Goal: Check status: Check status

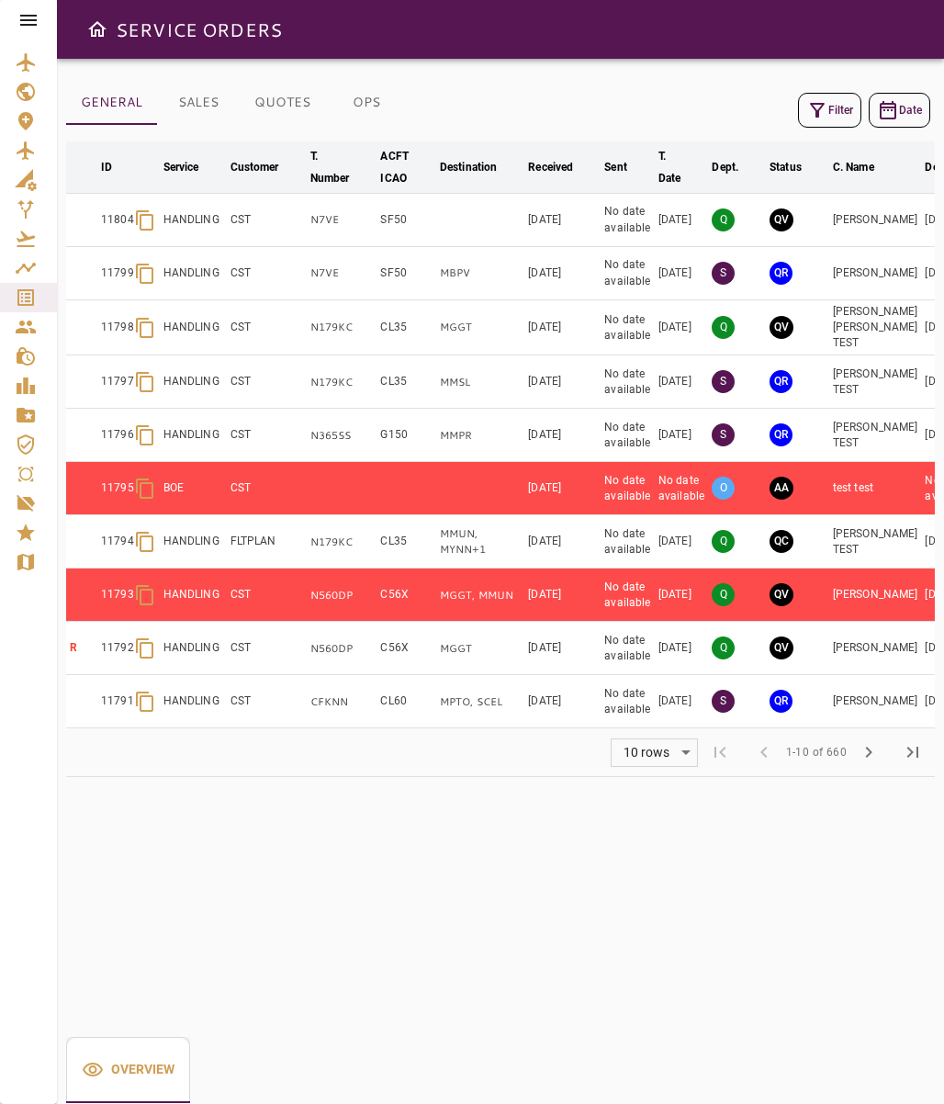
click at [846, 110] on button "Filter" at bounding box center [829, 110] width 63 height 35
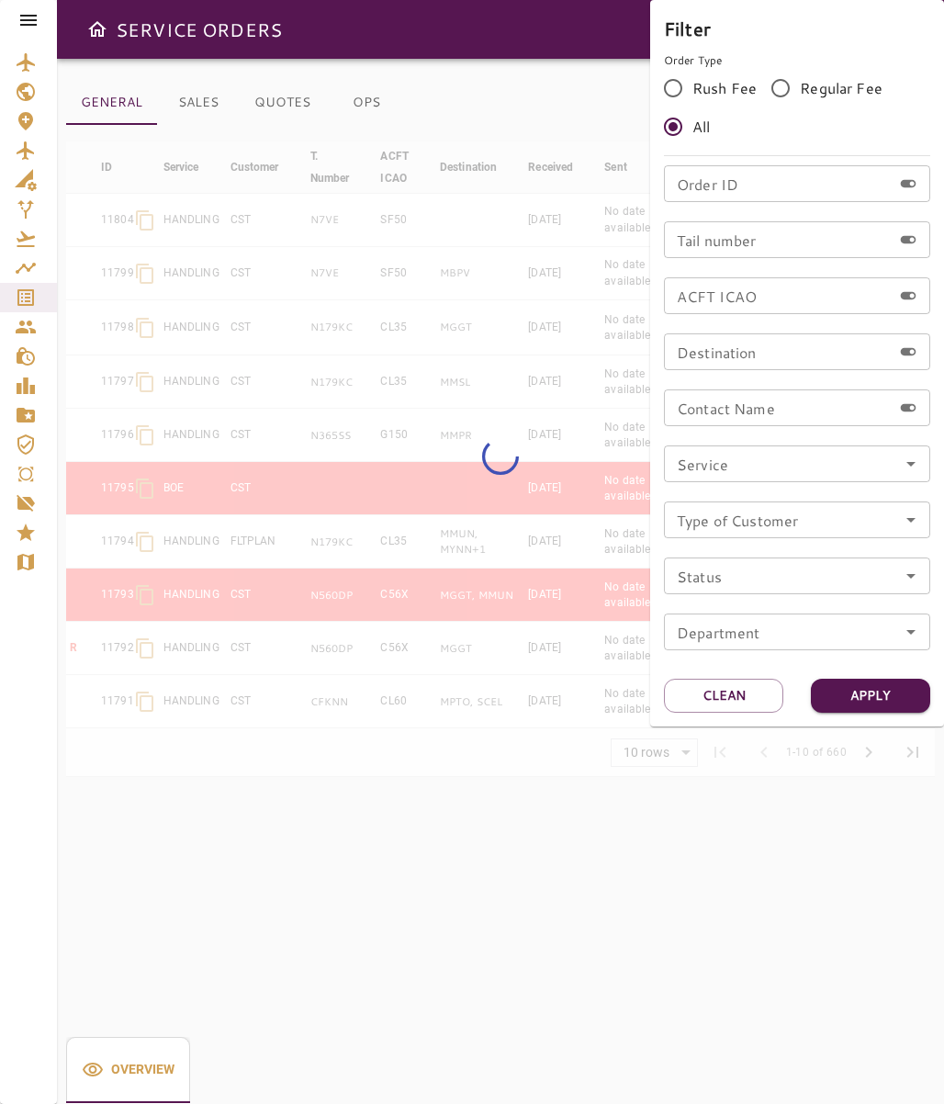
click at [769, 196] on input "Order ID" at bounding box center [778, 183] width 228 height 37
paste input "*****"
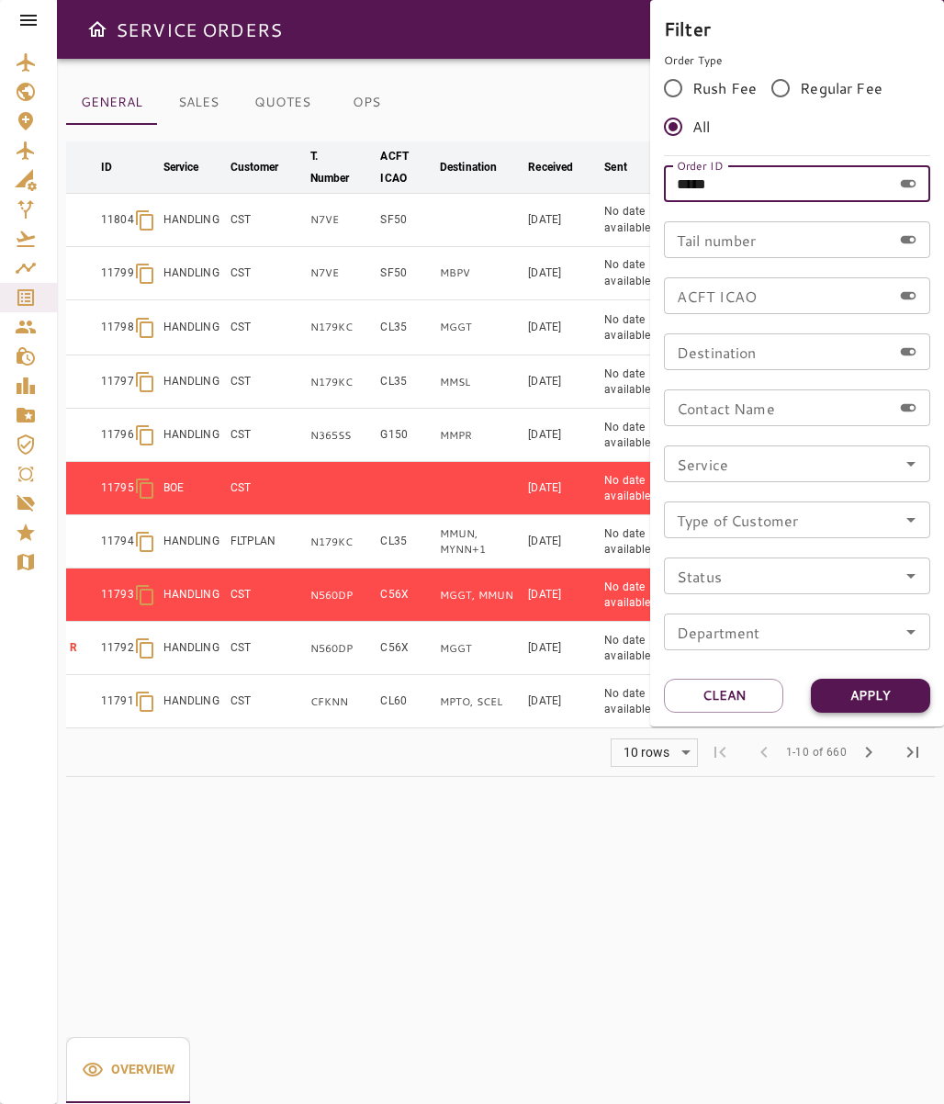
type input "*****"
click at [874, 693] on button "Apply" at bounding box center [870, 696] width 119 height 34
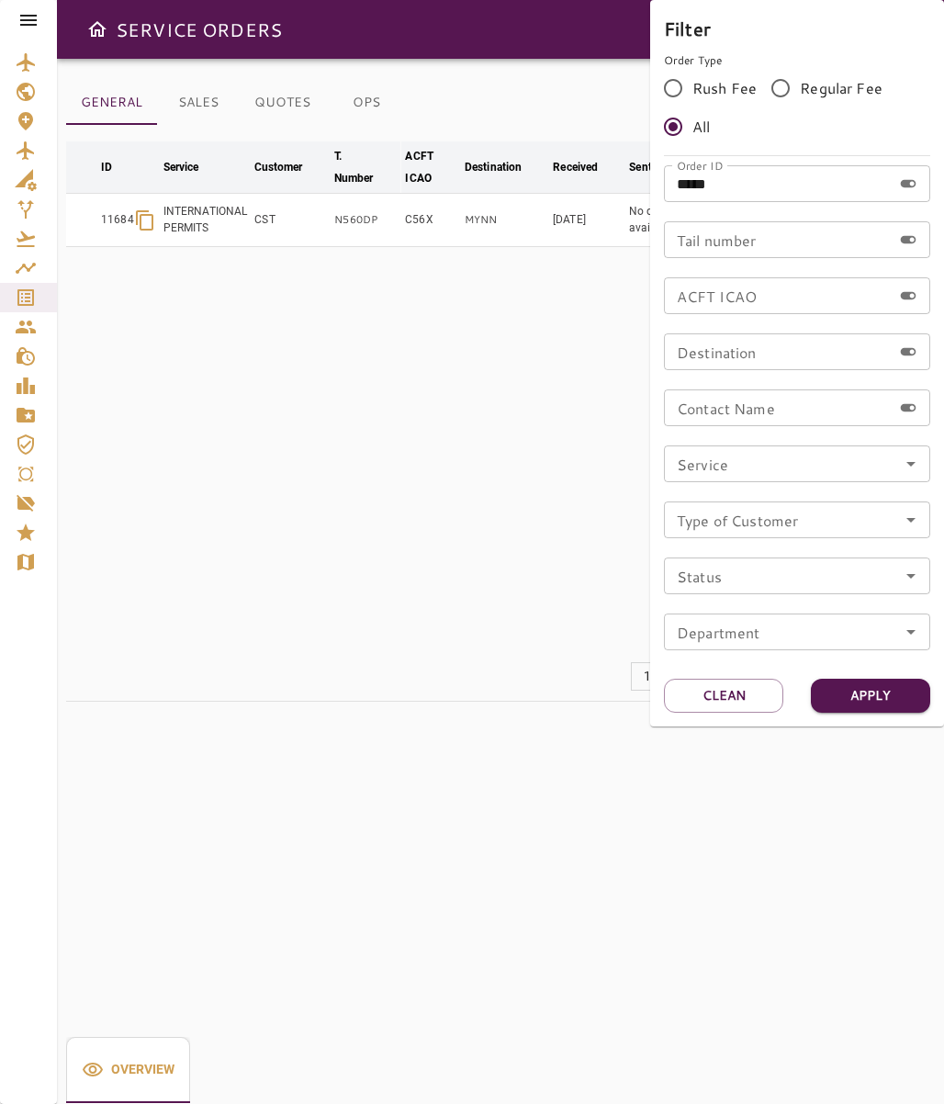
click at [525, 835] on div at bounding box center [472, 552] width 944 height 1104
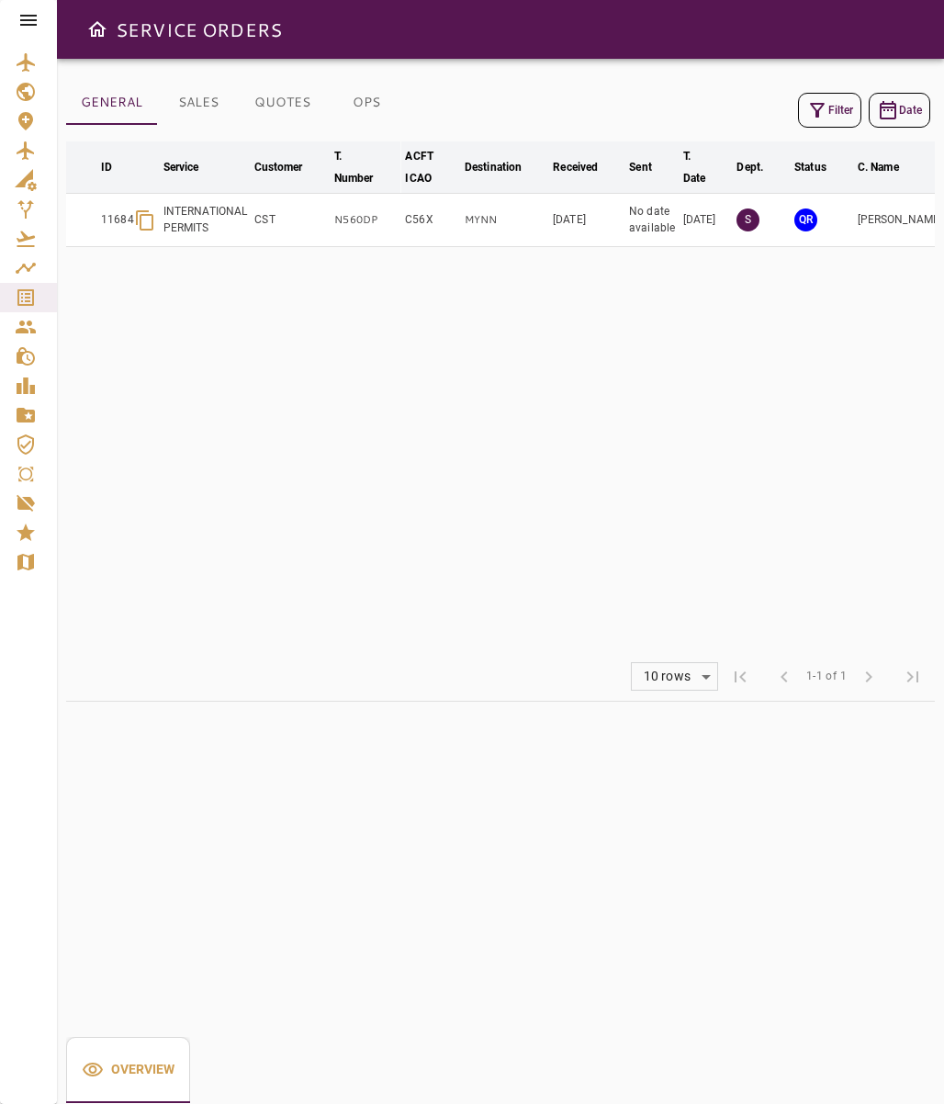
click at [891, 217] on td "Octavio Paredes" at bounding box center [900, 220] width 93 height 53
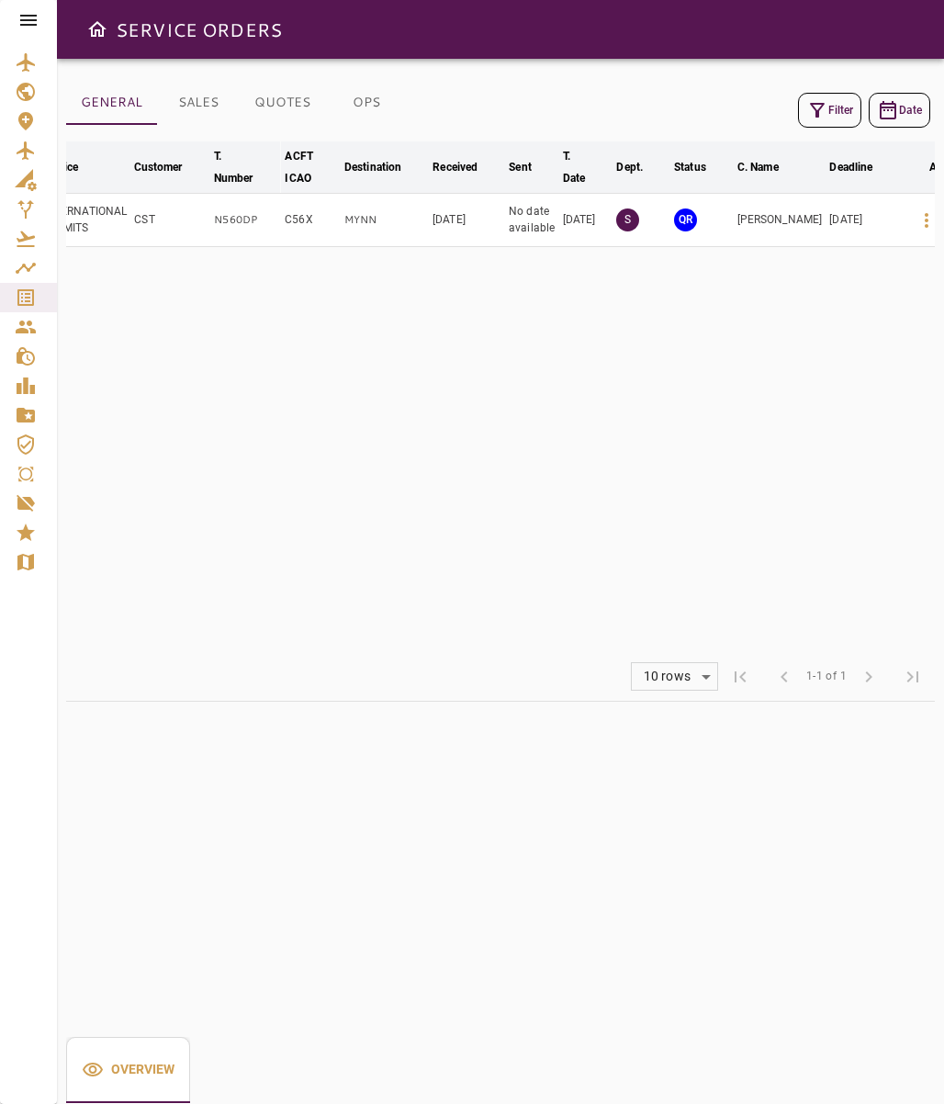
scroll to position [0, 157]
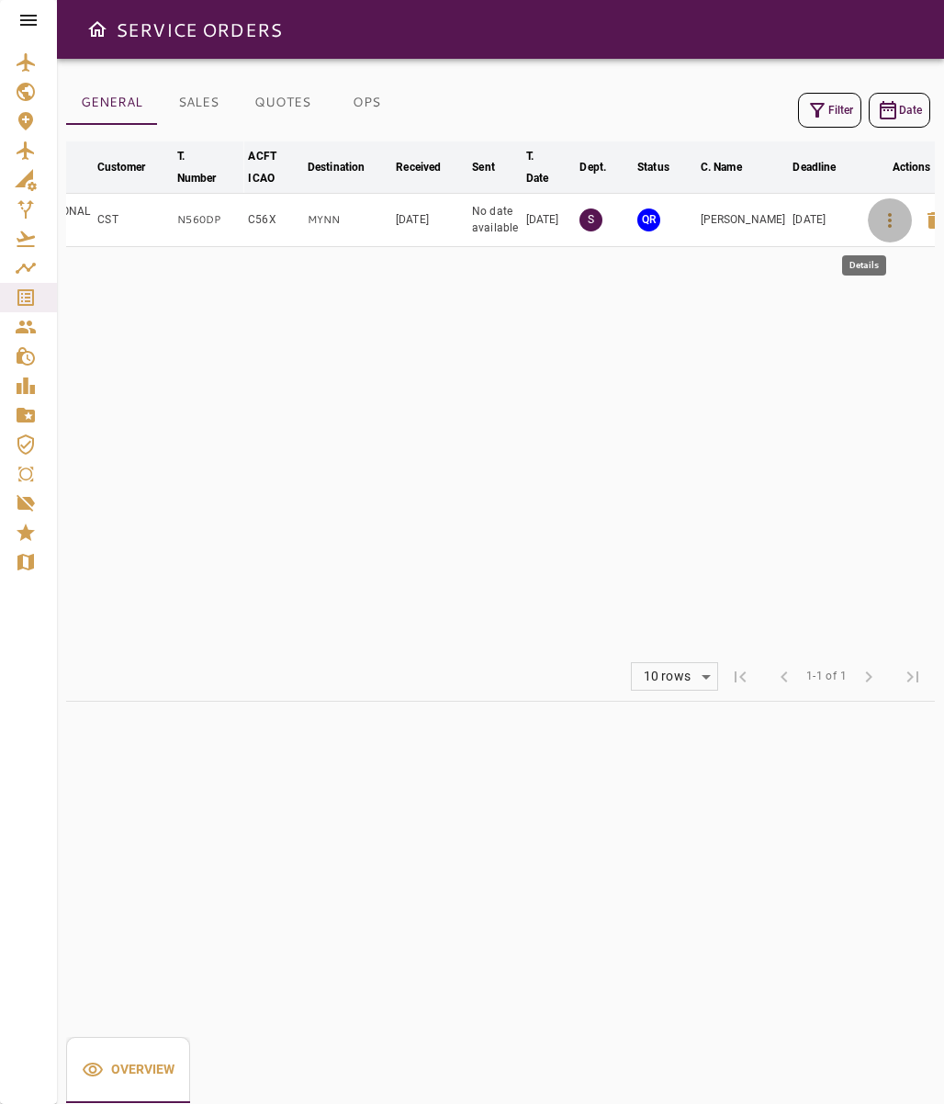
click at [879, 220] on icon "button" at bounding box center [890, 220] width 22 height 22
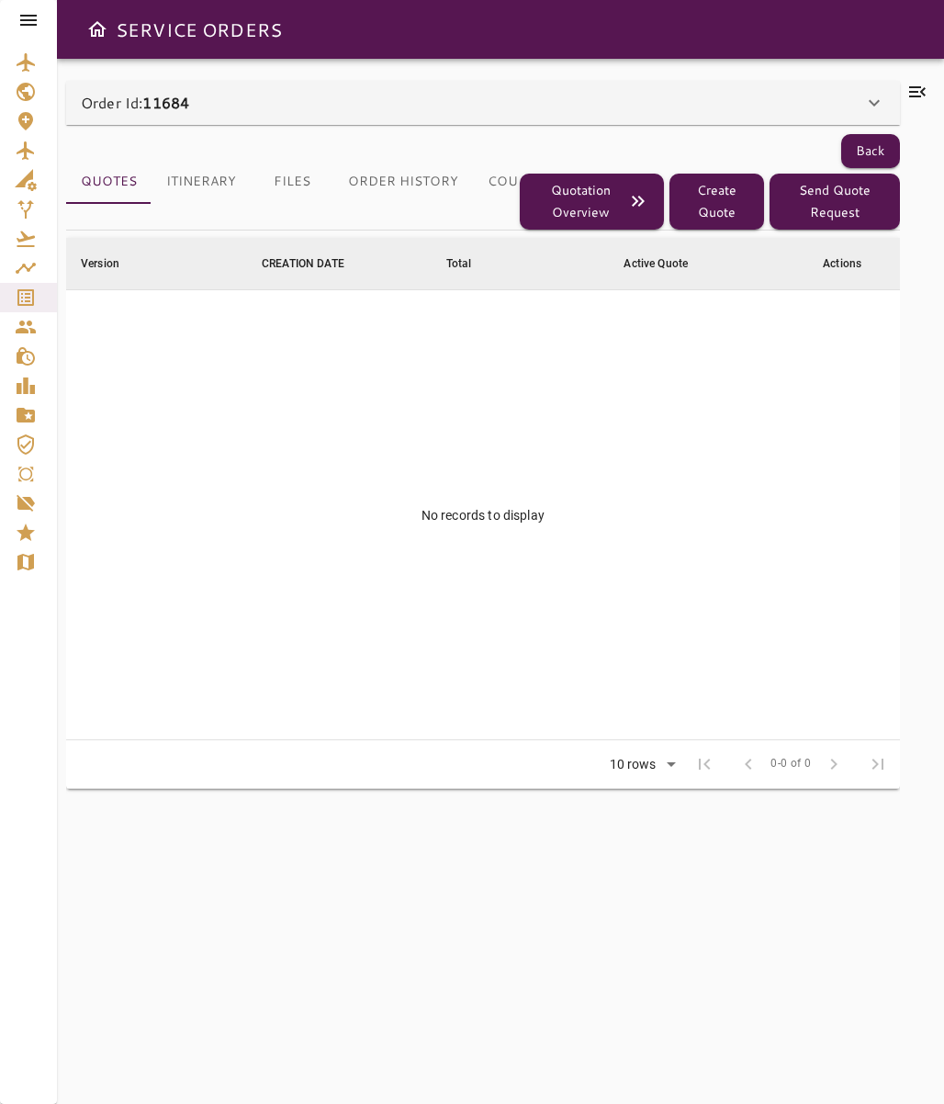
click at [416, 179] on button "Order History" at bounding box center [403, 182] width 140 height 44
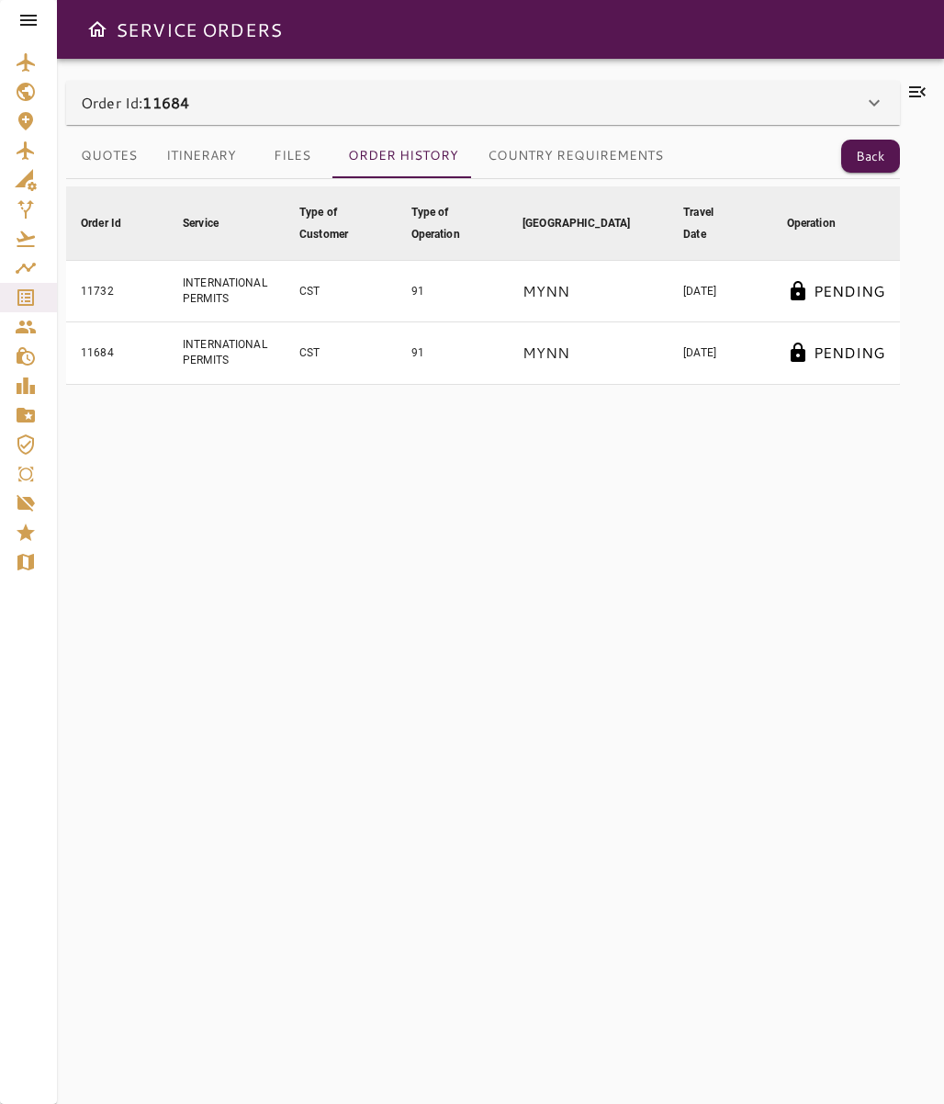
click at [635, 146] on button "Country Requirements" at bounding box center [575, 156] width 205 height 44
